Goal: Navigation & Orientation: Find specific page/section

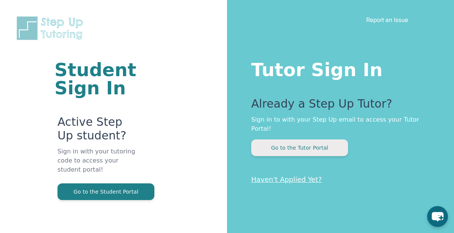
click at [318, 143] on button "Go to the Tutor Portal" at bounding box center [299, 147] width 97 height 17
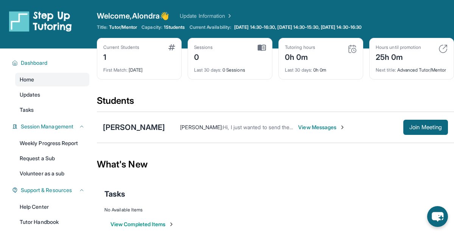
click at [310, 54] on div "0h 0m" at bounding box center [300, 56] width 30 height 12
click at [292, 63] on div "Last 30 days : 0h 0m" at bounding box center [321, 67] width 72 height 11
click at [223, 130] on span "Hi, I just wanted to send the link for our session [DATE]!" at bounding box center [289, 127] width 133 height 6
click at [316, 130] on span "View Messages" at bounding box center [321, 127] width 47 height 8
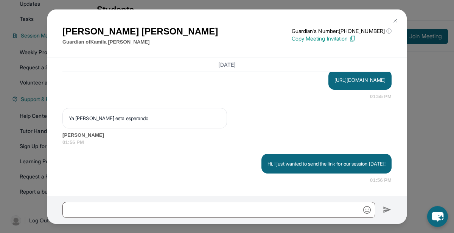
scroll to position [94, 0]
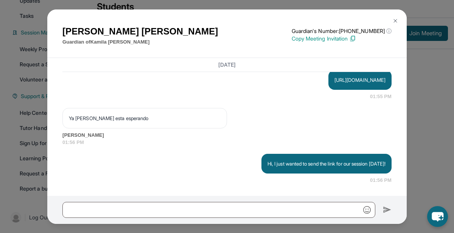
click at [396, 19] on img at bounding box center [395, 21] width 6 height 6
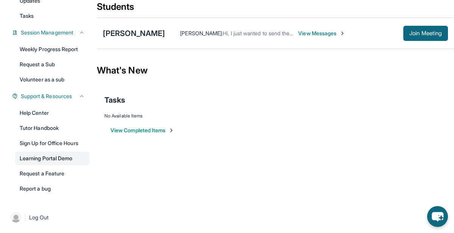
click at [70, 156] on link "Learning Portal Demo" at bounding box center [52, 158] width 74 height 14
click at [69, 146] on link "Sign Up for Office Hours" at bounding box center [52, 143] width 74 height 14
click at [43, 132] on link "Tutor Handbook" at bounding box center [52, 128] width 74 height 14
click at [64, 140] on link "Sign Up for Office Hours" at bounding box center [52, 143] width 74 height 14
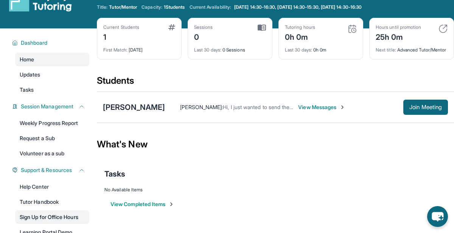
scroll to position [22, 0]
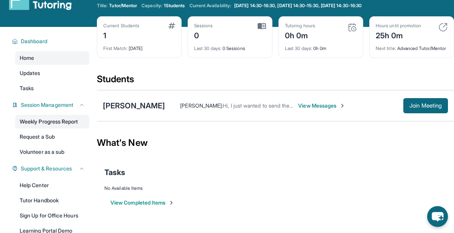
click at [68, 124] on link "Weekly Progress Report" at bounding box center [52, 122] width 74 height 14
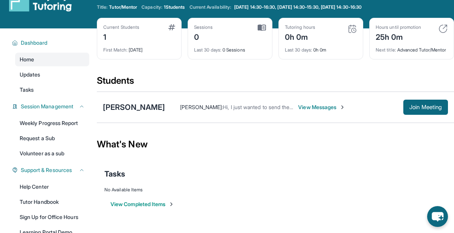
scroll to position [18, 0]
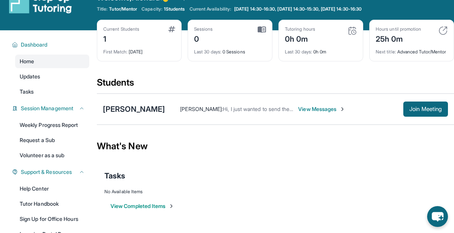
click at [262, 31] on img at bounding box center [261, 29] width 8 height 7
click at [246, 44] on div "Last 30 days : 0 Sessions" at bounding box center [230, 49] width 72 height 11
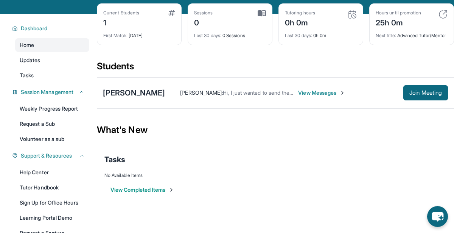
scroll to position [42, 0]
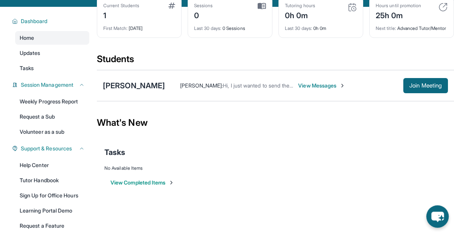
click at [444, 221] on icon "chat-button" at bounding box center [437, 216] width 22 height 22
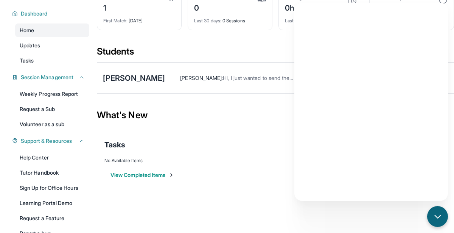
scroll to position [50, 0]
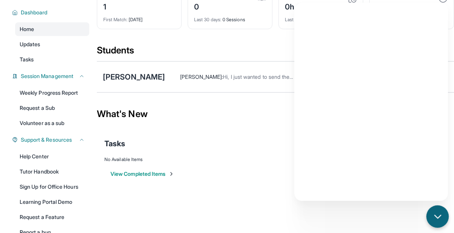
click at [436, 225] on div "chat-button" at bounding box center [437, 216] width 22 height 22
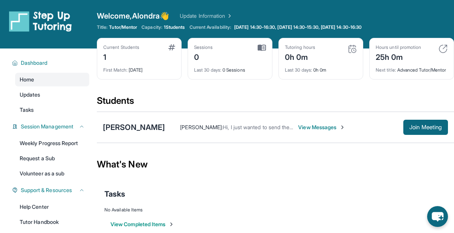
scroll to position [94, 0]
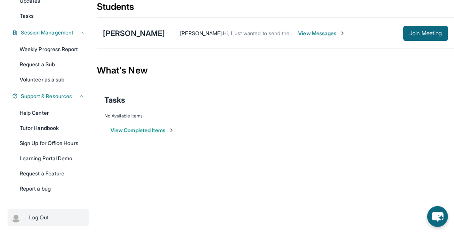
click at [29, 222] on link "| Log Out" at bounding box center [49, 217] width 82 height 17
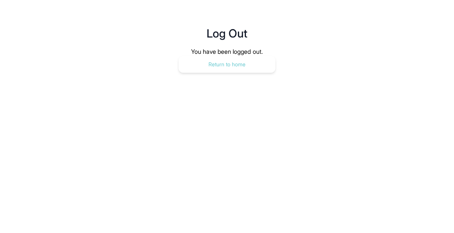
click at [211, 66] on button "Return to home" at bounding box center [226, 64] width 97 height 17
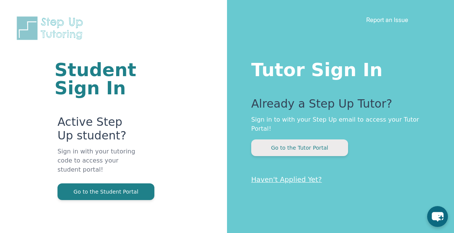
click at [293, 143] on button "Go to the Tutor Portal" at bounding box center [299, 147] width 97 height 17
